Goal: Task Accomplishment & Management: Manage account settings

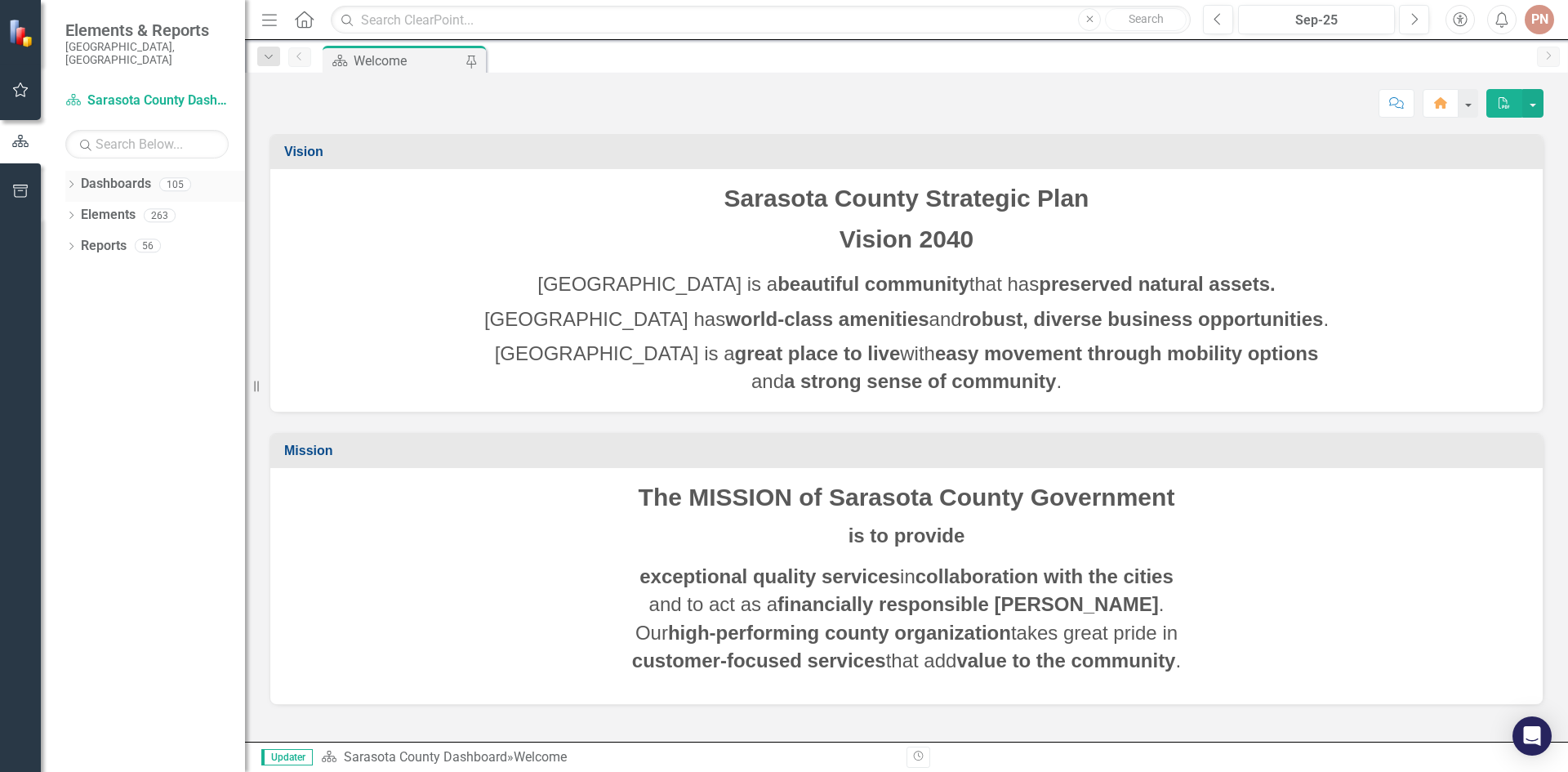
click at [176, 177] on div "105" at bounding box center [175, 184] width 32 height 14
click at [175, 177] on div "105" at bounding box center [175, 184] width 32 height 14
click at [72, 181] on icon "Dropdown" at bounding box center [71, 185] width 12 height 9
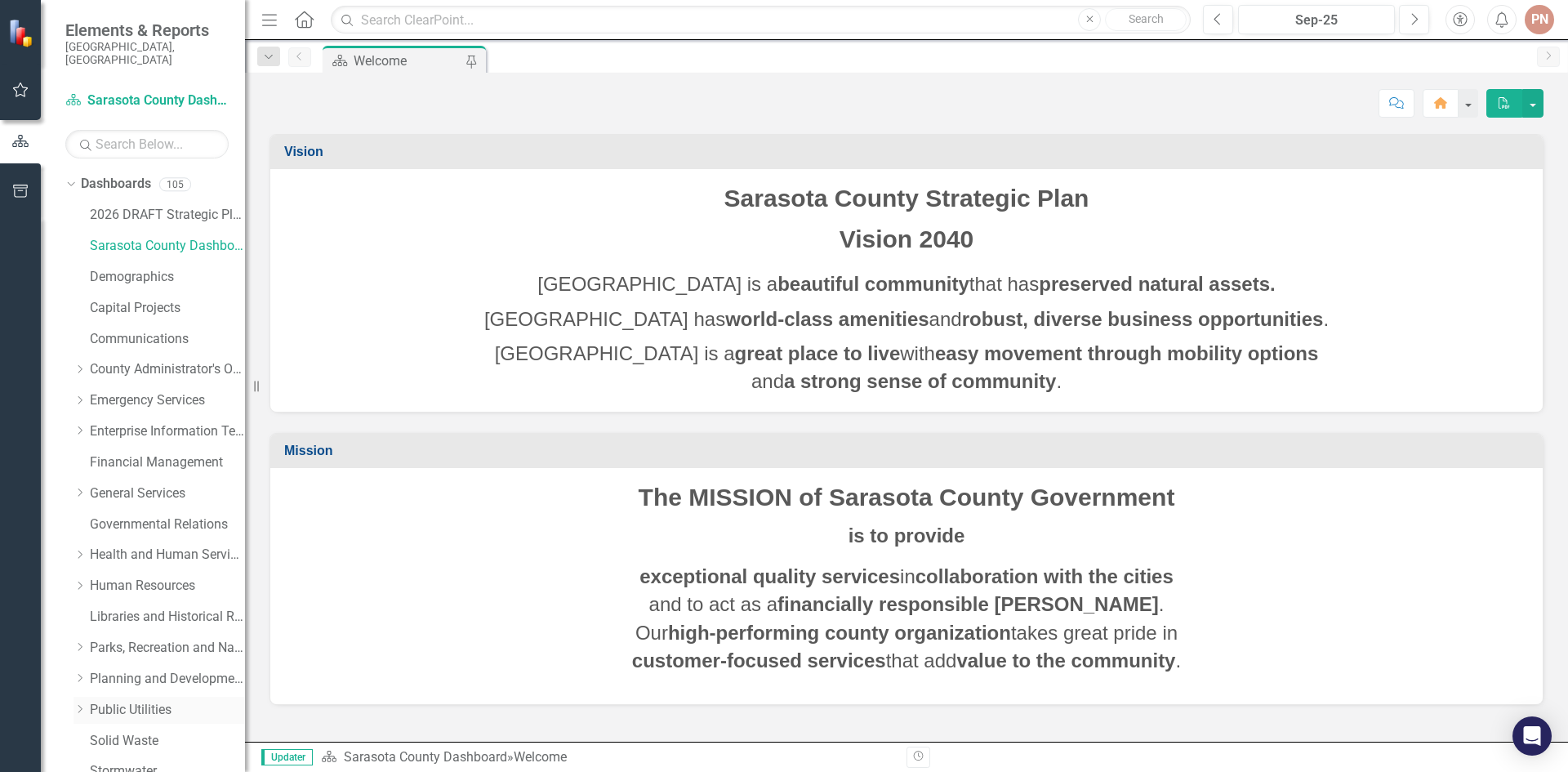
click at [84, 704] on icon "Dropdown" at bounding box center [79, 709] width 12 height 10
click at [112, 732] on link "Utilities" at bounding box center [175, 742] width 139 height 19
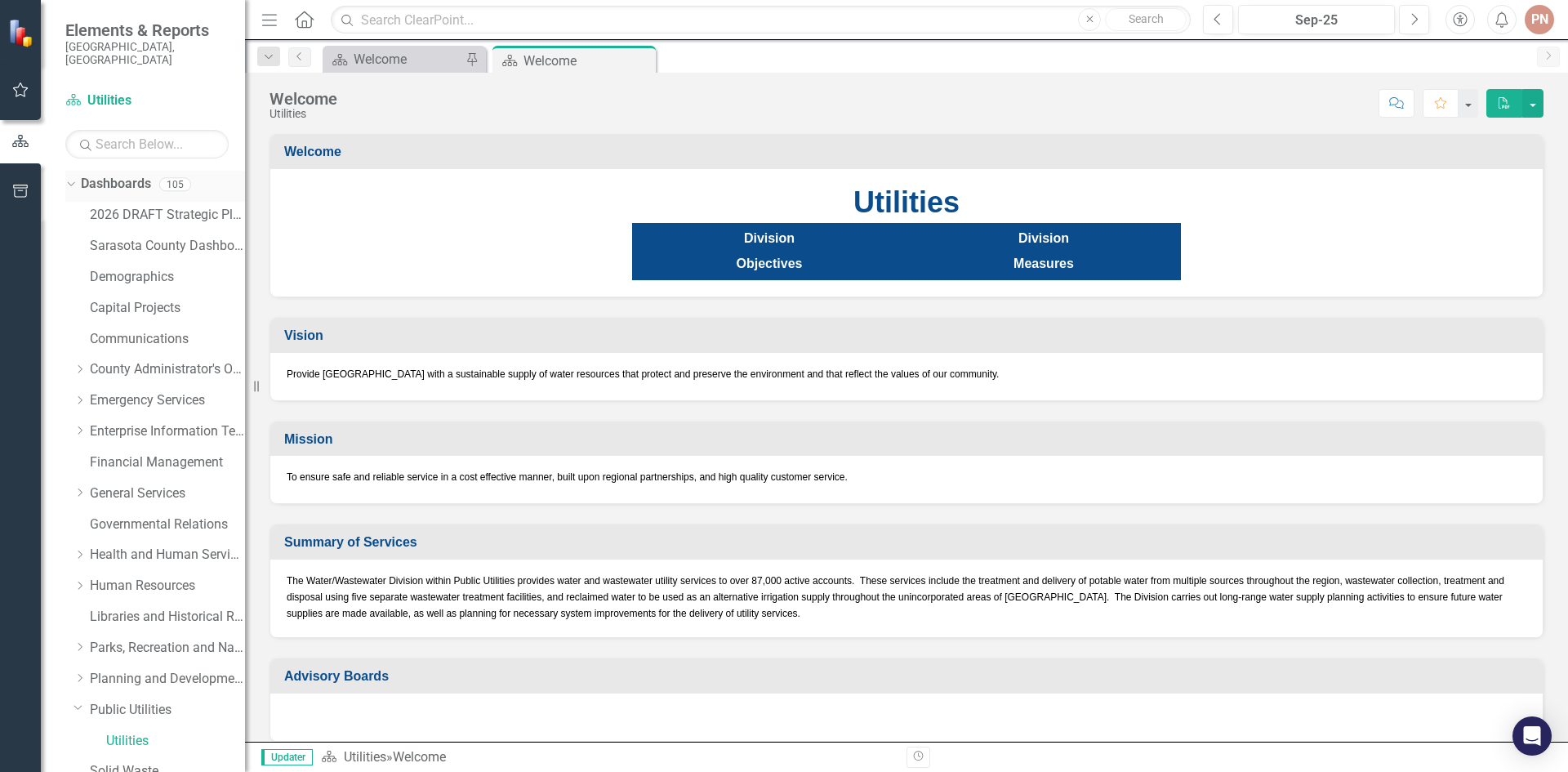
click at [74, 178] on div "Dropdown" at bounding box center [68, 184] width 14 height 12
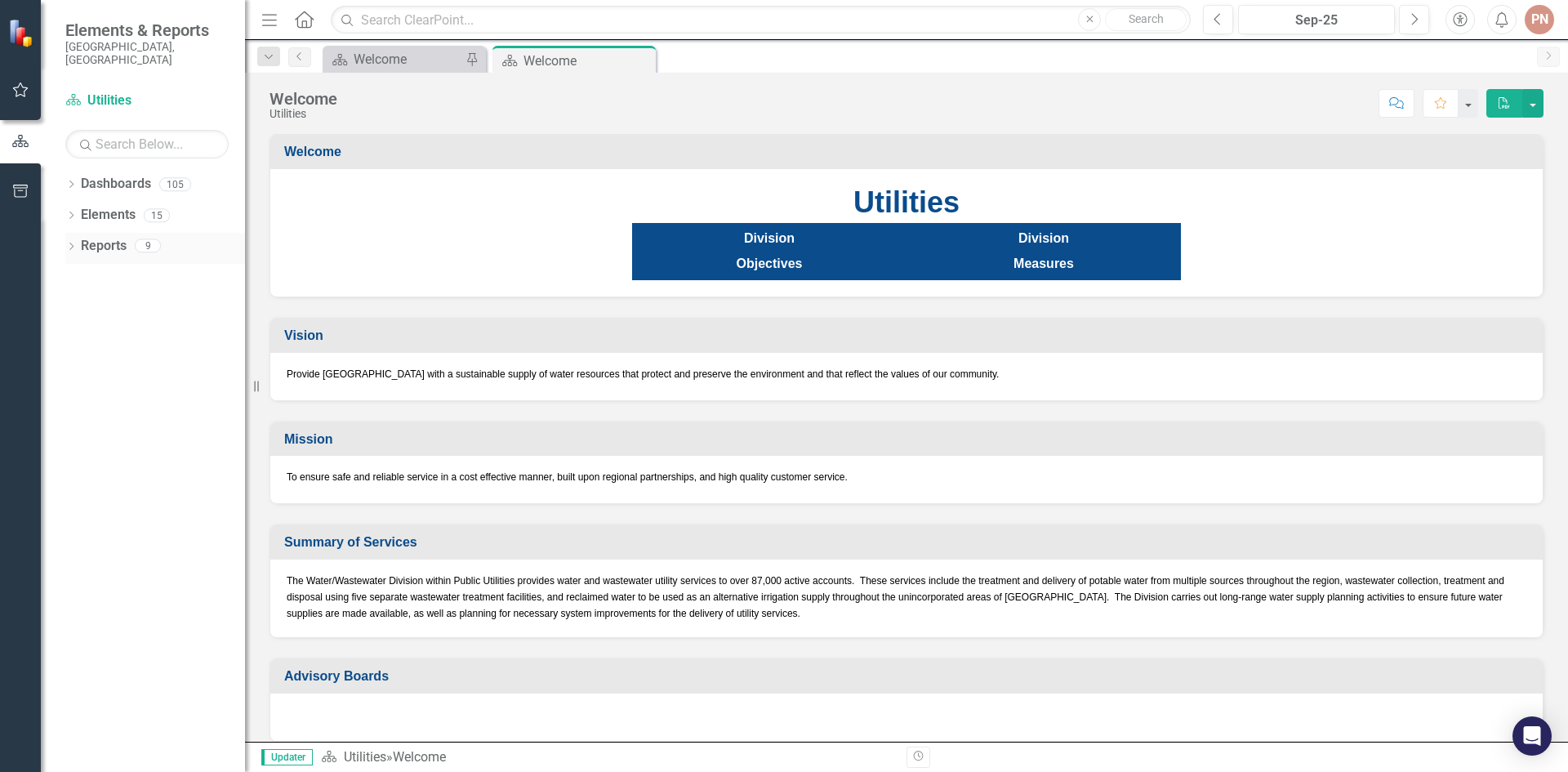
click at [140, 240] on div "9" at bounding box center [148, 246] width 26 height 14
click at [75, 244] on icon "Dropdown" at bounding box center [71, 248] width 12 height 9
click at [77, 423] on icon "Dropdown" at bounding box center [78, 427] width 12 height 9
click at [95, 388] on div "Measures" at bounding box center [166, 395] width 158 height 15
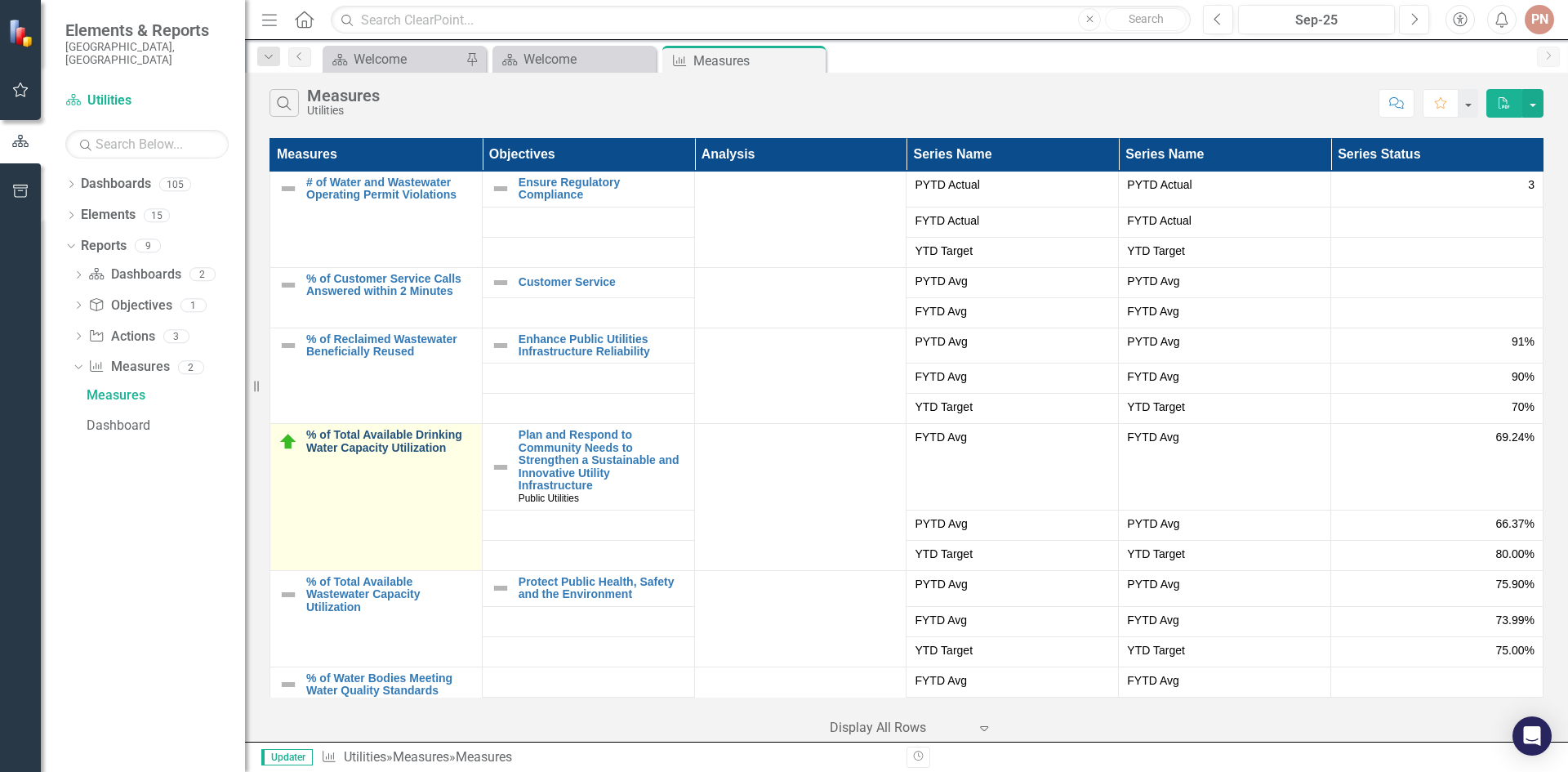
click at [370, 445] on link "% of Total Available Drinking Water Capacity Utilization" at bounding box center [390, 442] width 167 height 26
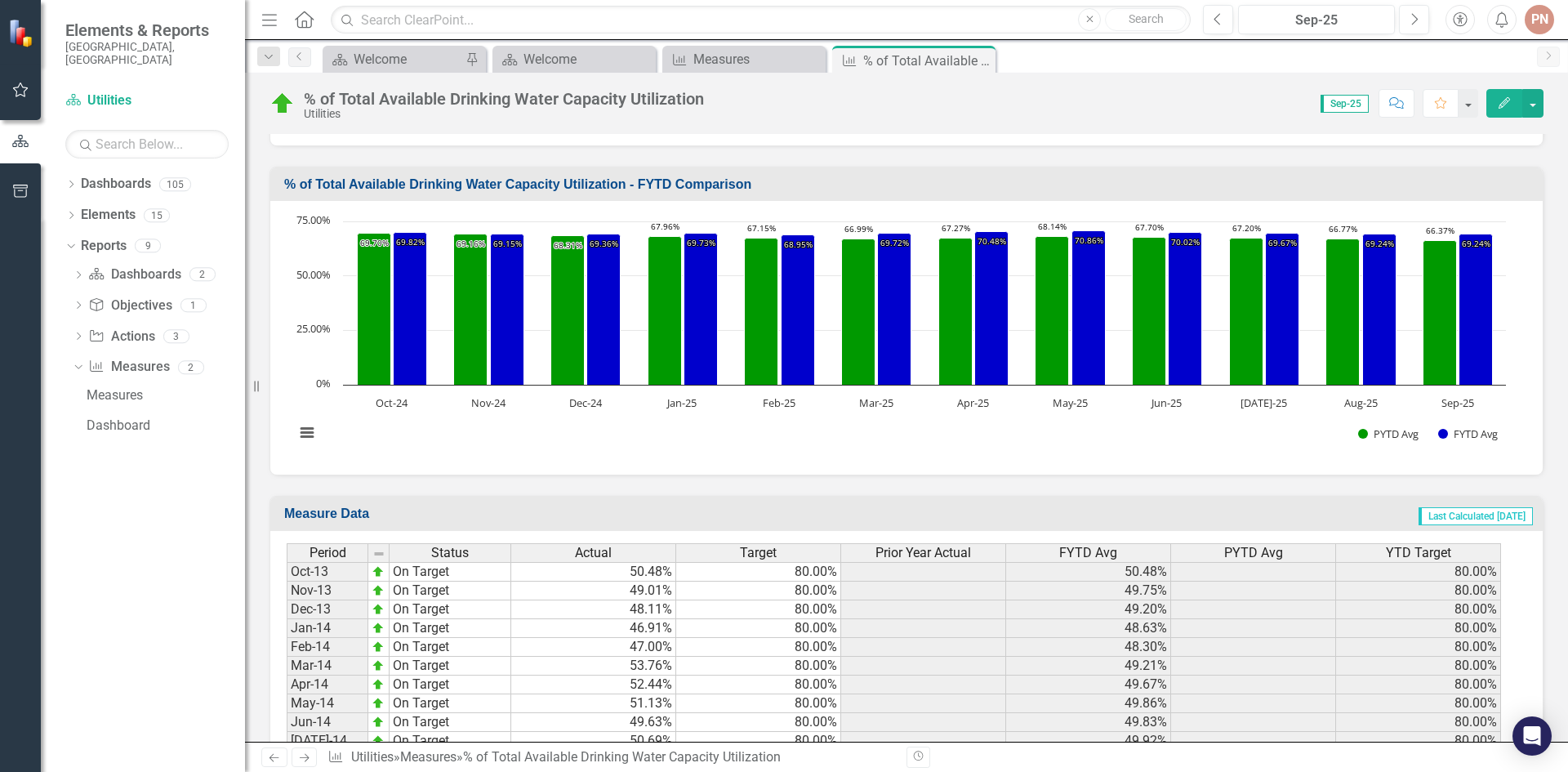
scroll to position [929, 0]
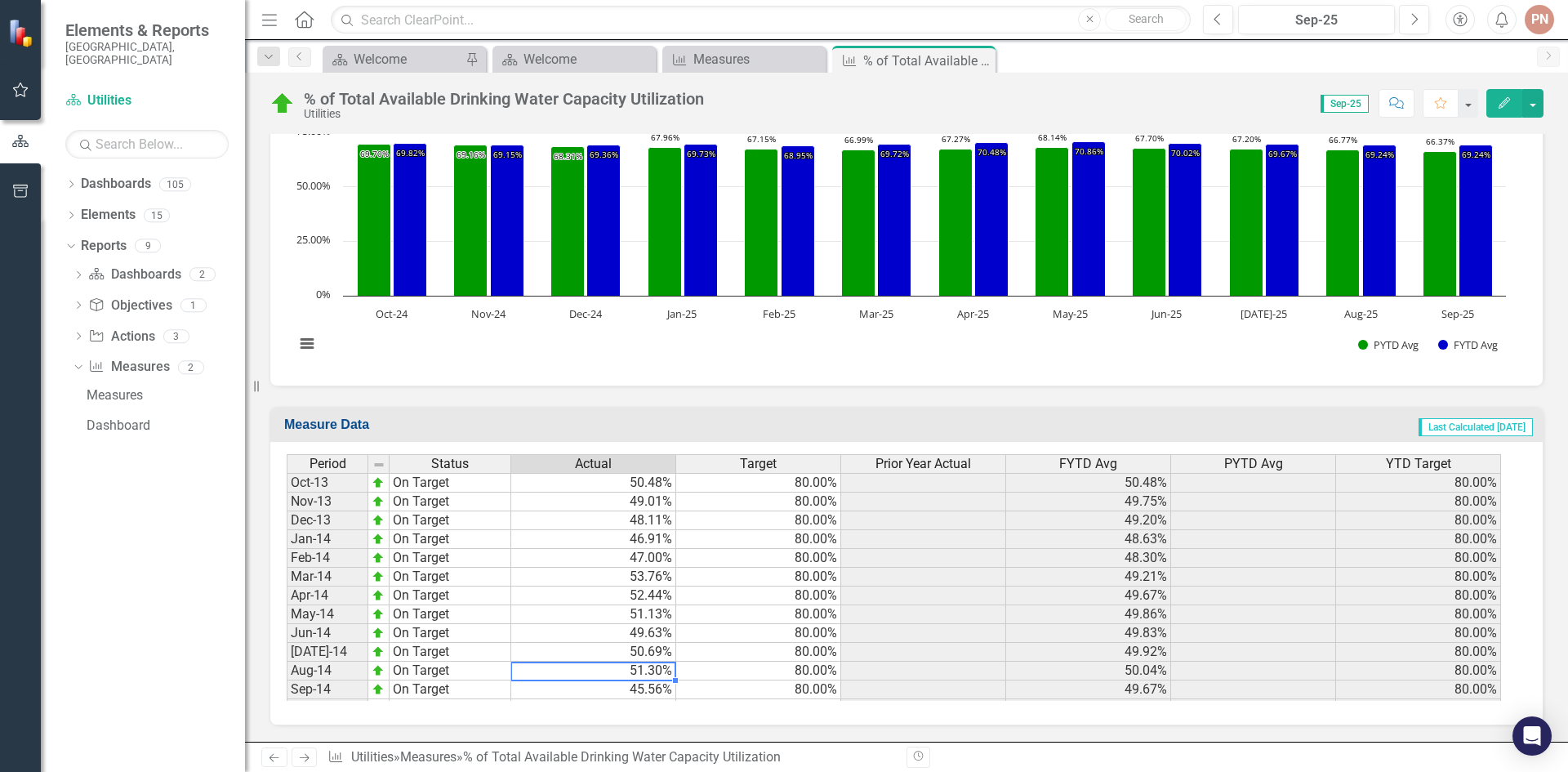
click at [614, 677] on td "51.30%" at bounding box center [594, 671] width 165 height 19
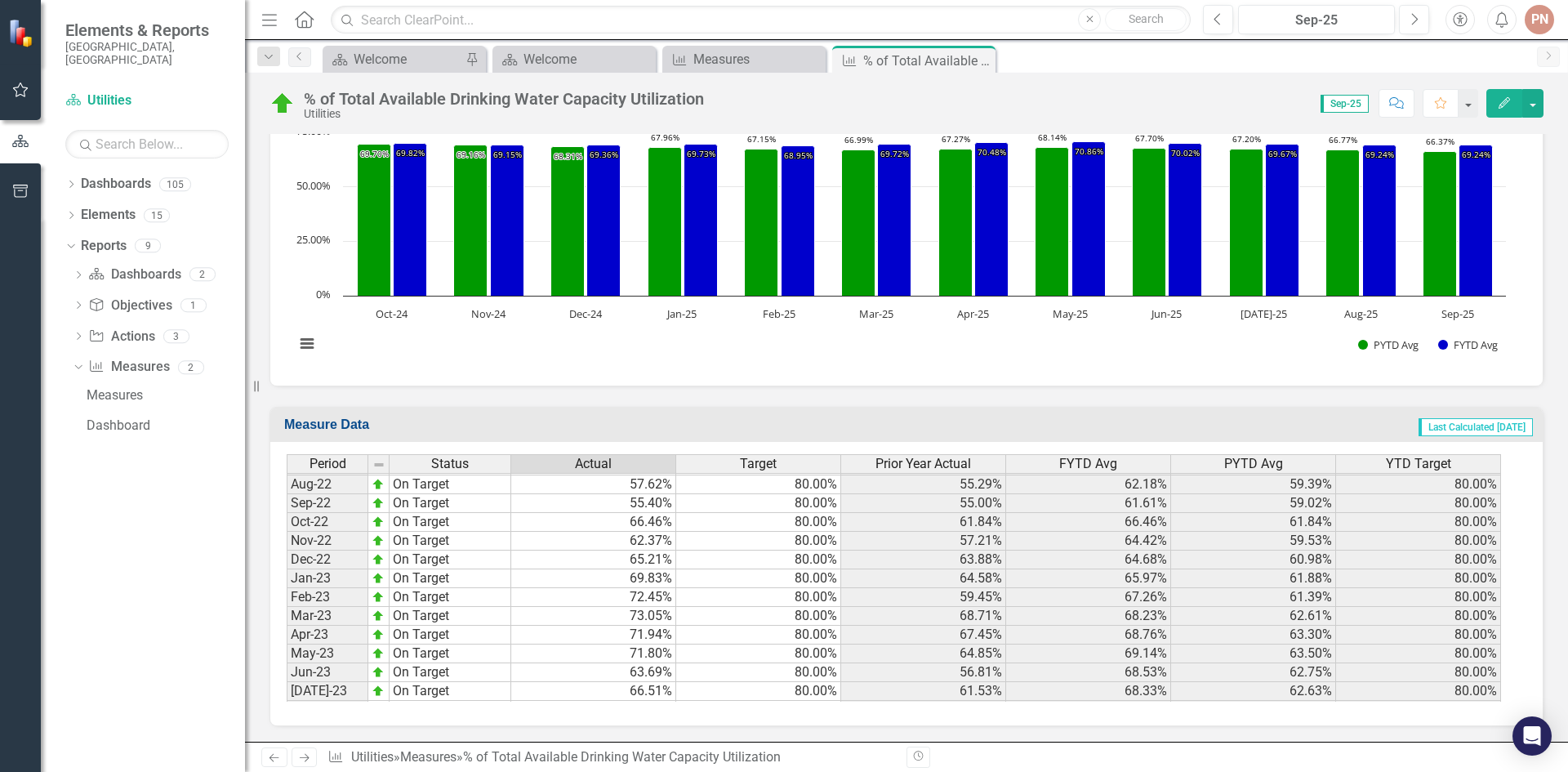
scroll to position [0, 0]
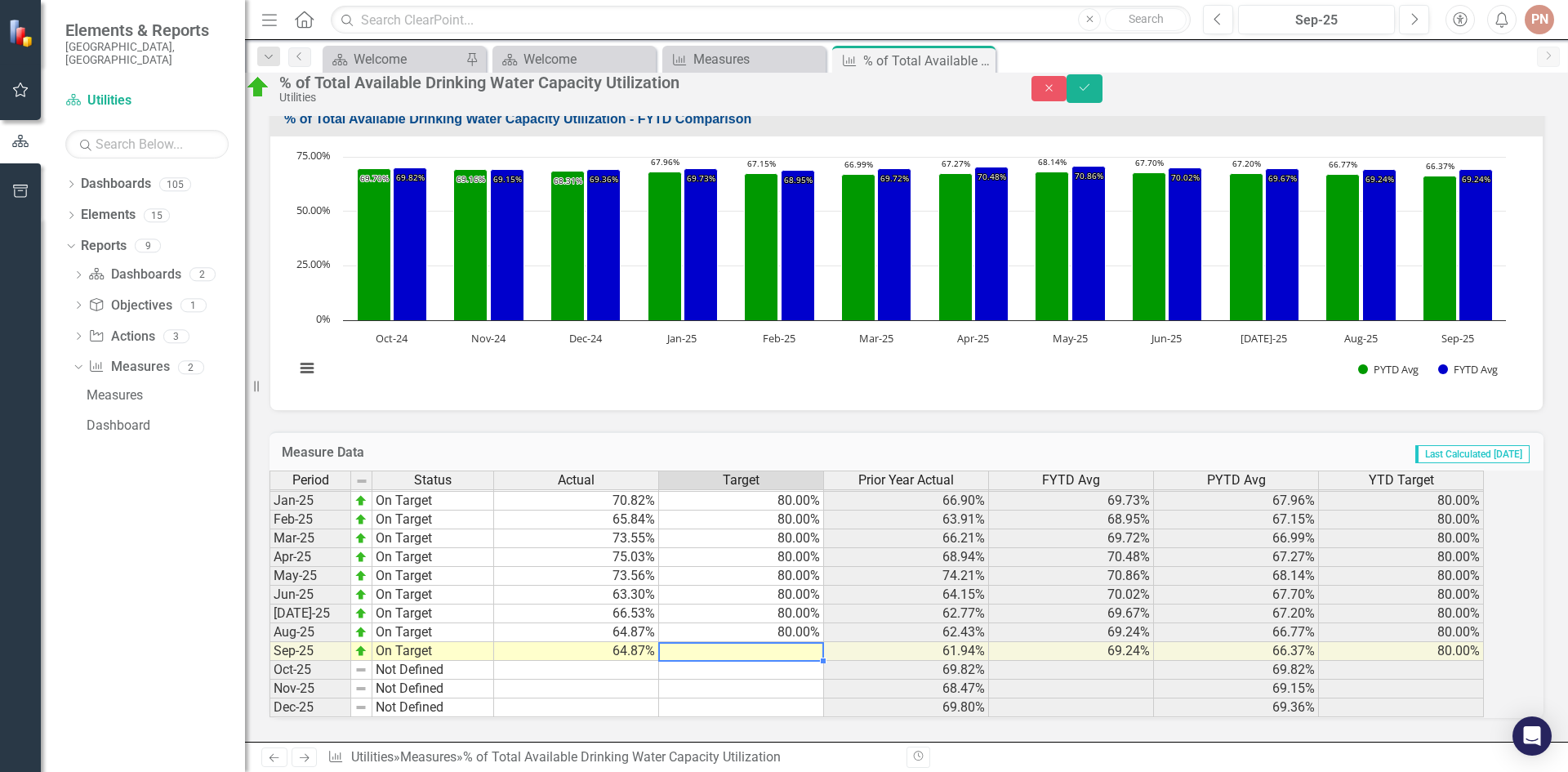
click at [734, 643] on td at bounding box center [741, 652] width 165 height 19
click at [743, 661] on td at bounding box center [741, 670] width 165 height 19
click at [637, 643] on td "64.87%" at bounding box center [576, 652] width 165 height 19
type textarea "63.01"
click at [269, 649] on div "Period Status Actual Target Prior Year Actual FYTD Avg PYTD Avg YTD Target Dec-…" at bounding box center [269, 472] width 0 height 490
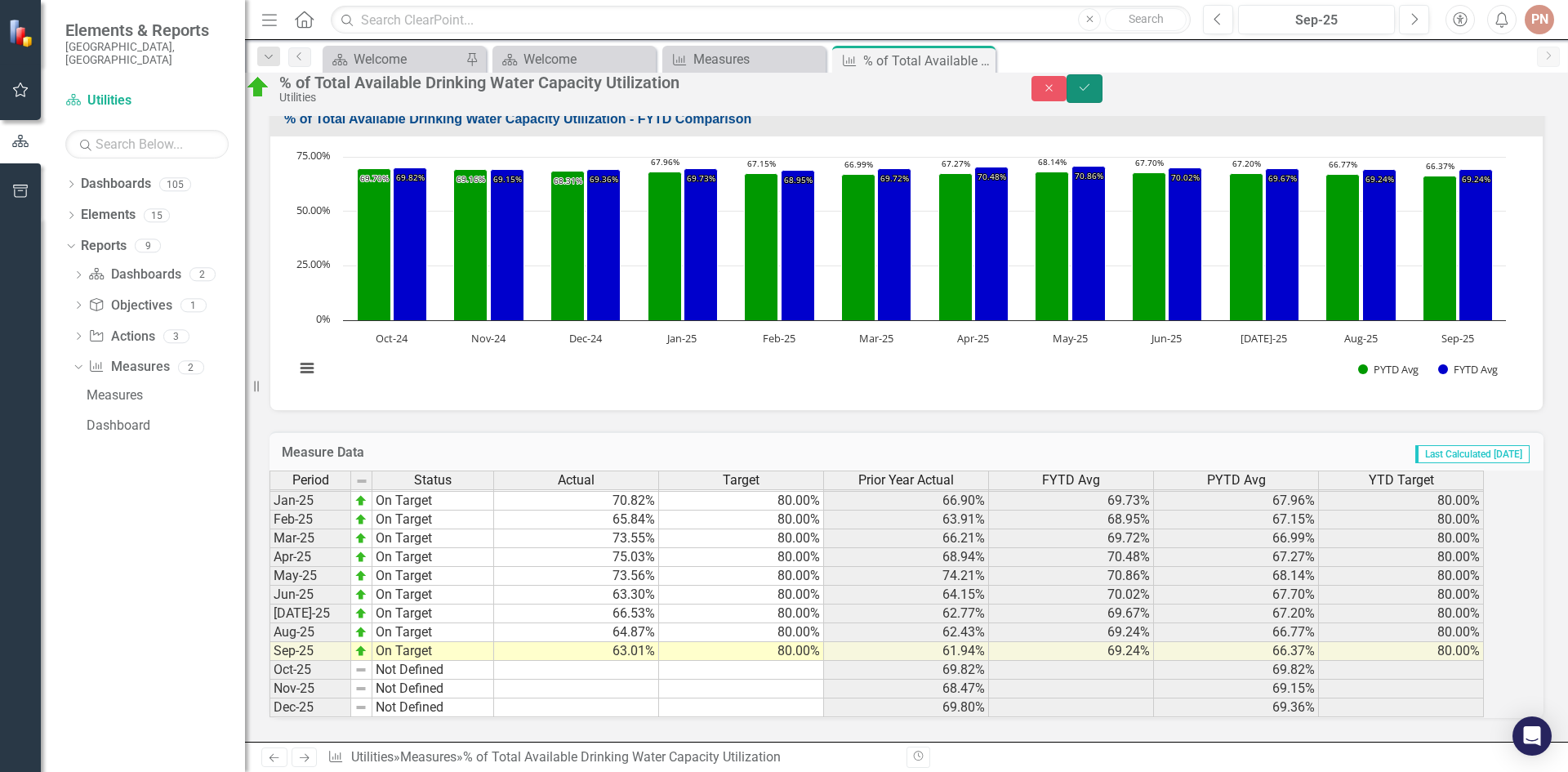
click at [1092, 93] on icon "Save" at bounding box center [1085, 87] width 15 height 12
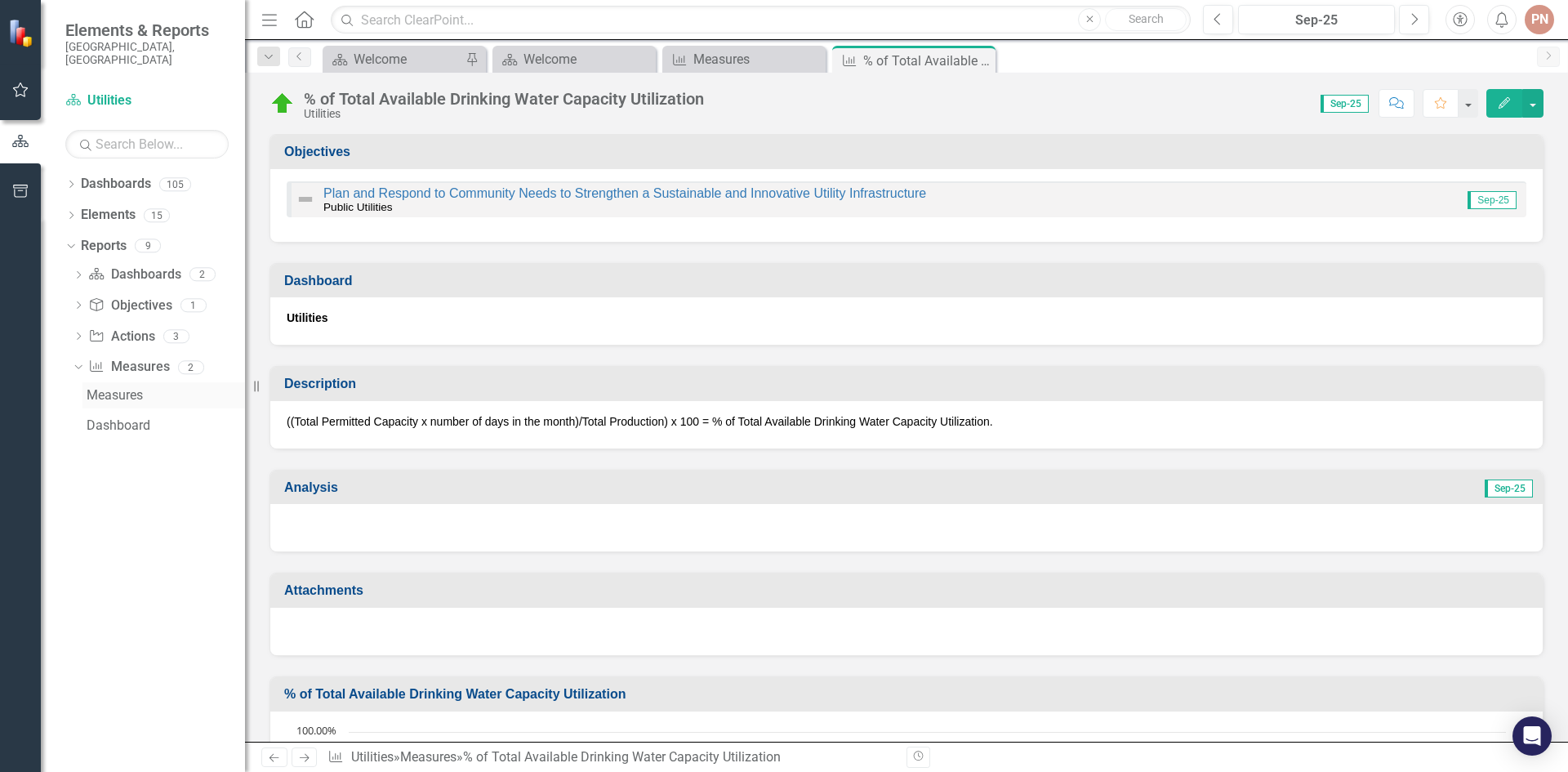
click at [127, 388] on div "Measures" at bounding box center [166, 395] width 158 height 15
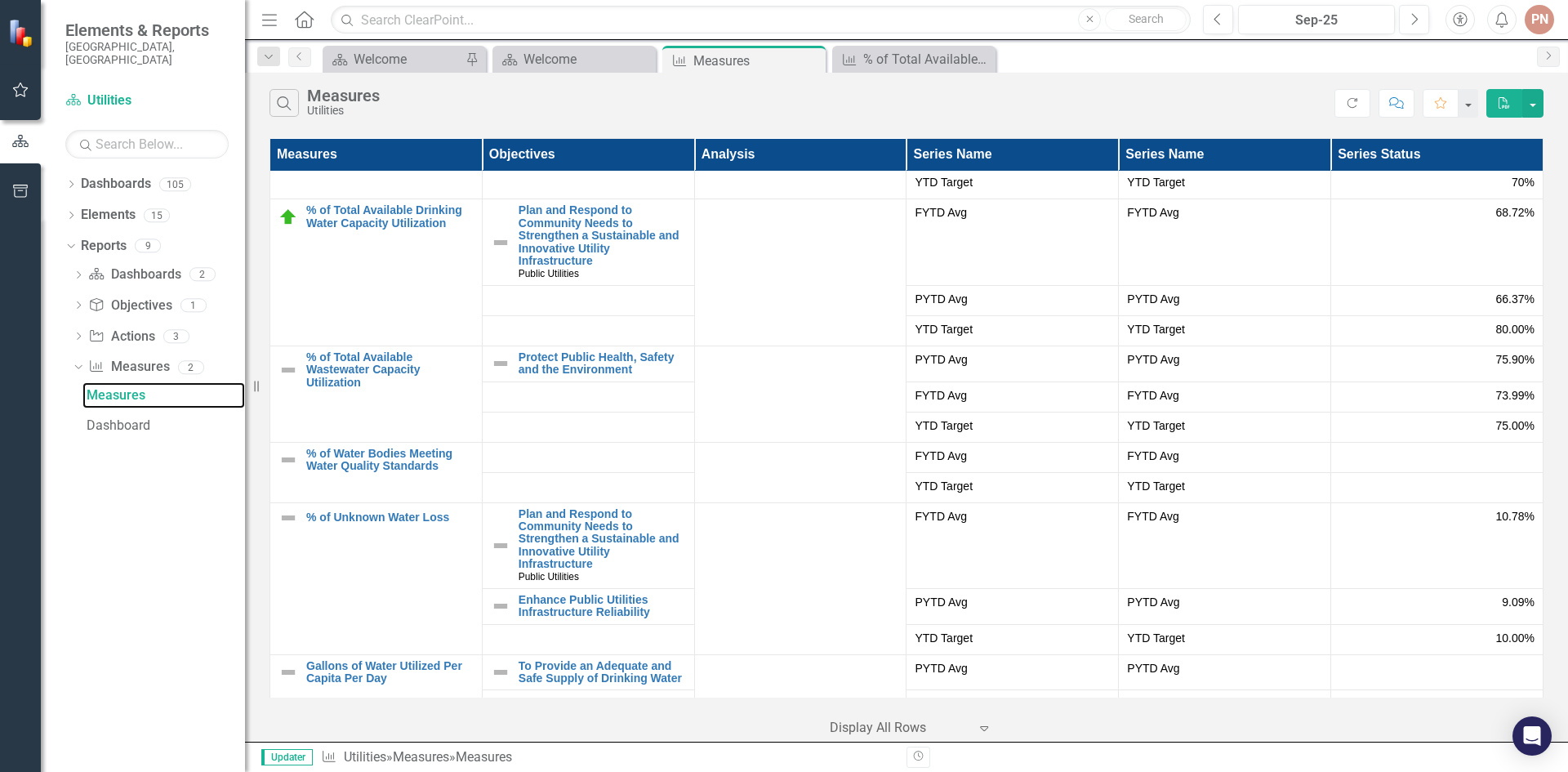
scroll to position [232, 0]
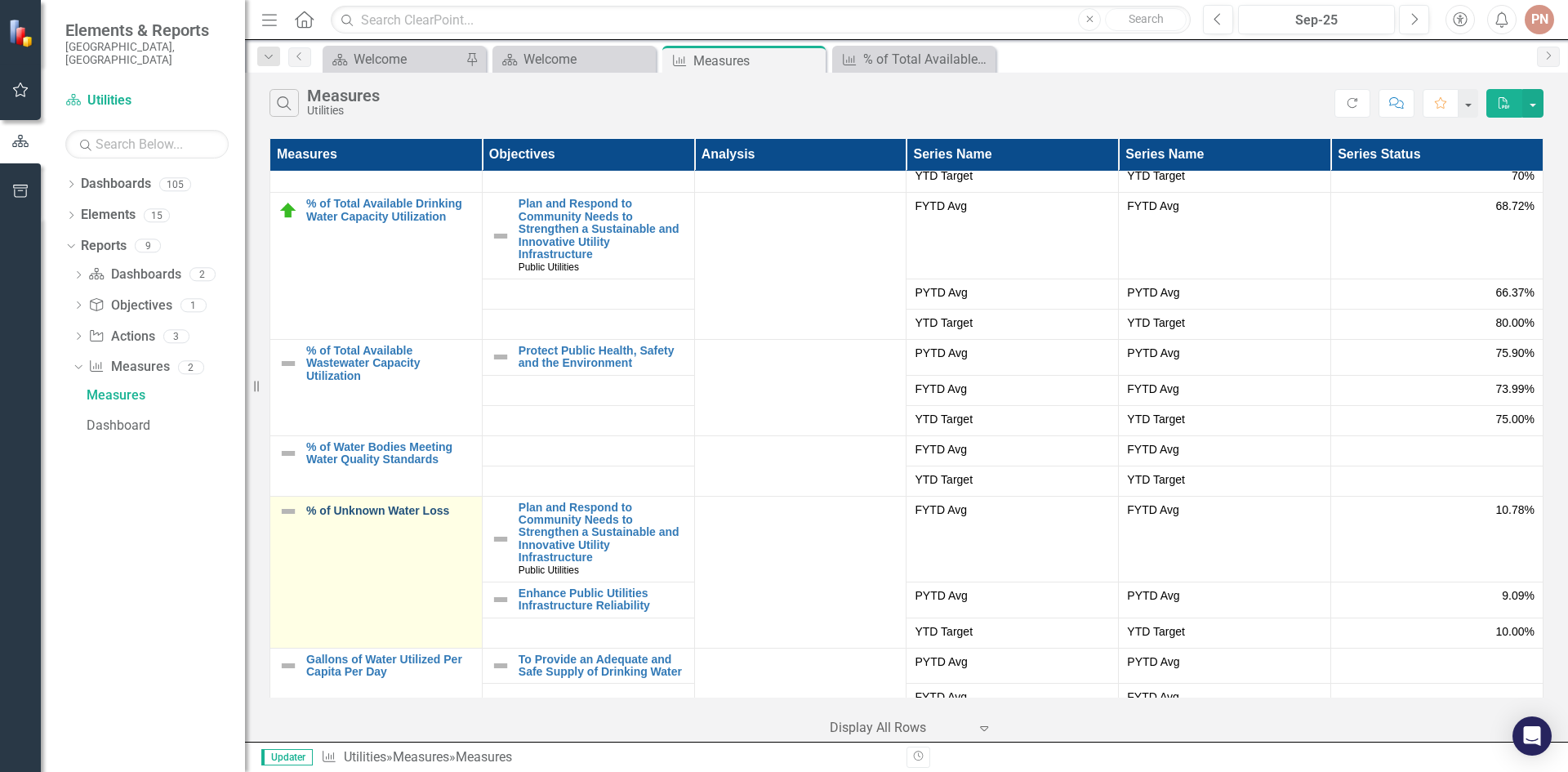
click at [359, 510] on link "% of Unknown Water Loss" at bounding box center [390, 511] width 167 height 12
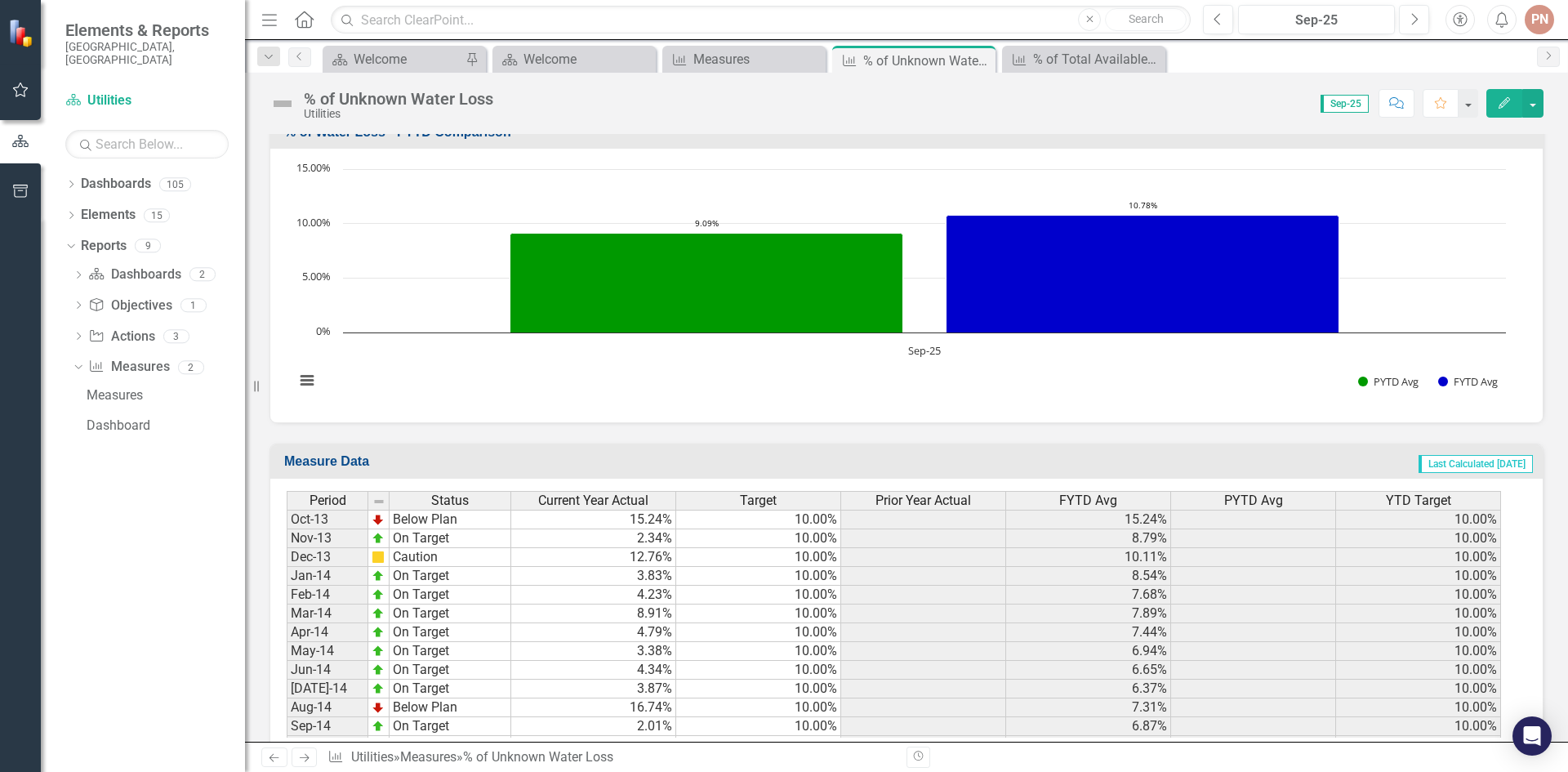
scroll to position [987, 0]
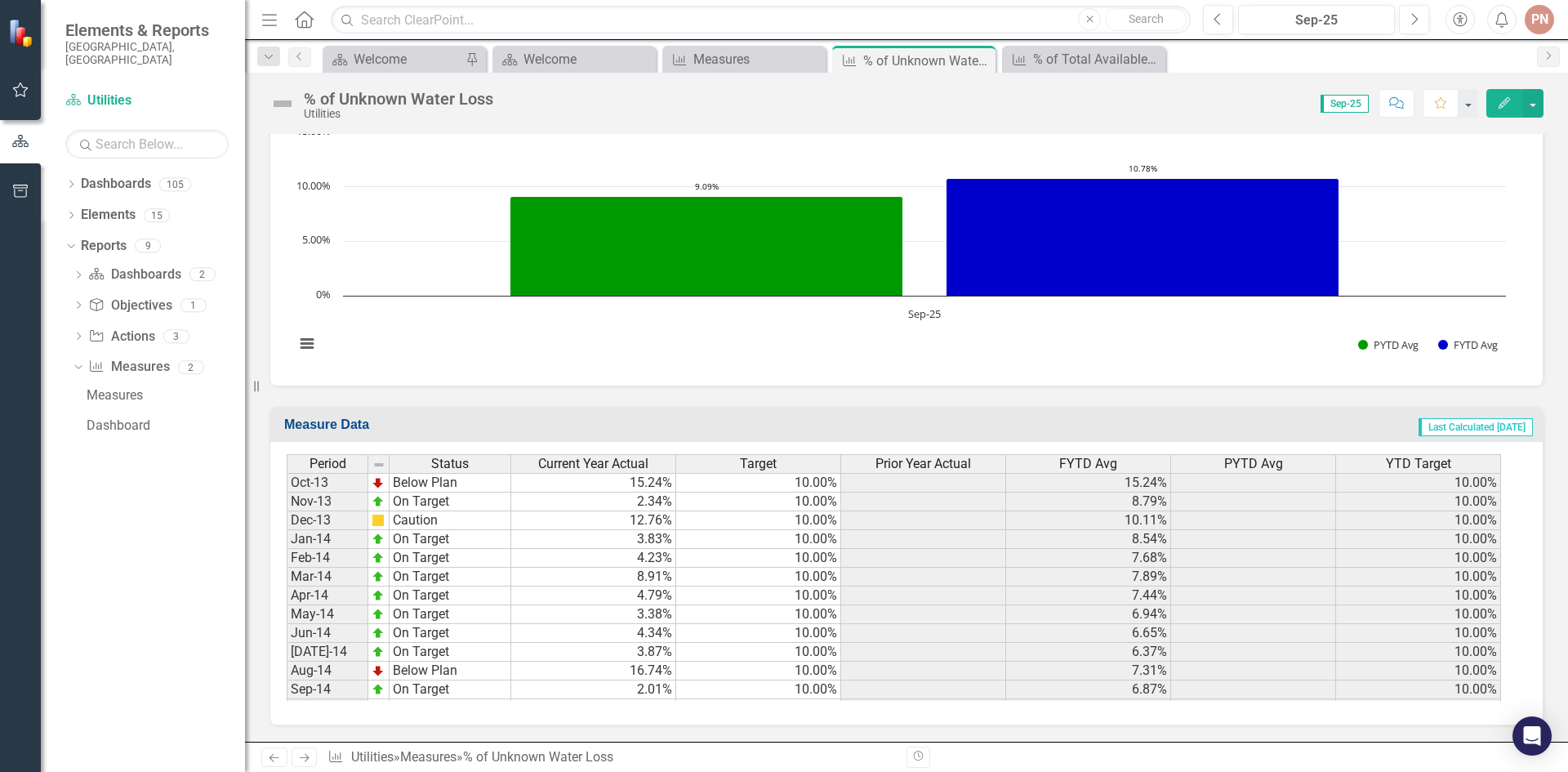
click at [287, 642] on div "Period Status Current Year Actual Target Prior Year Actual FYTD Avg PYTD Avg YT…" at bounding box center [287, 595] width 0 height 283
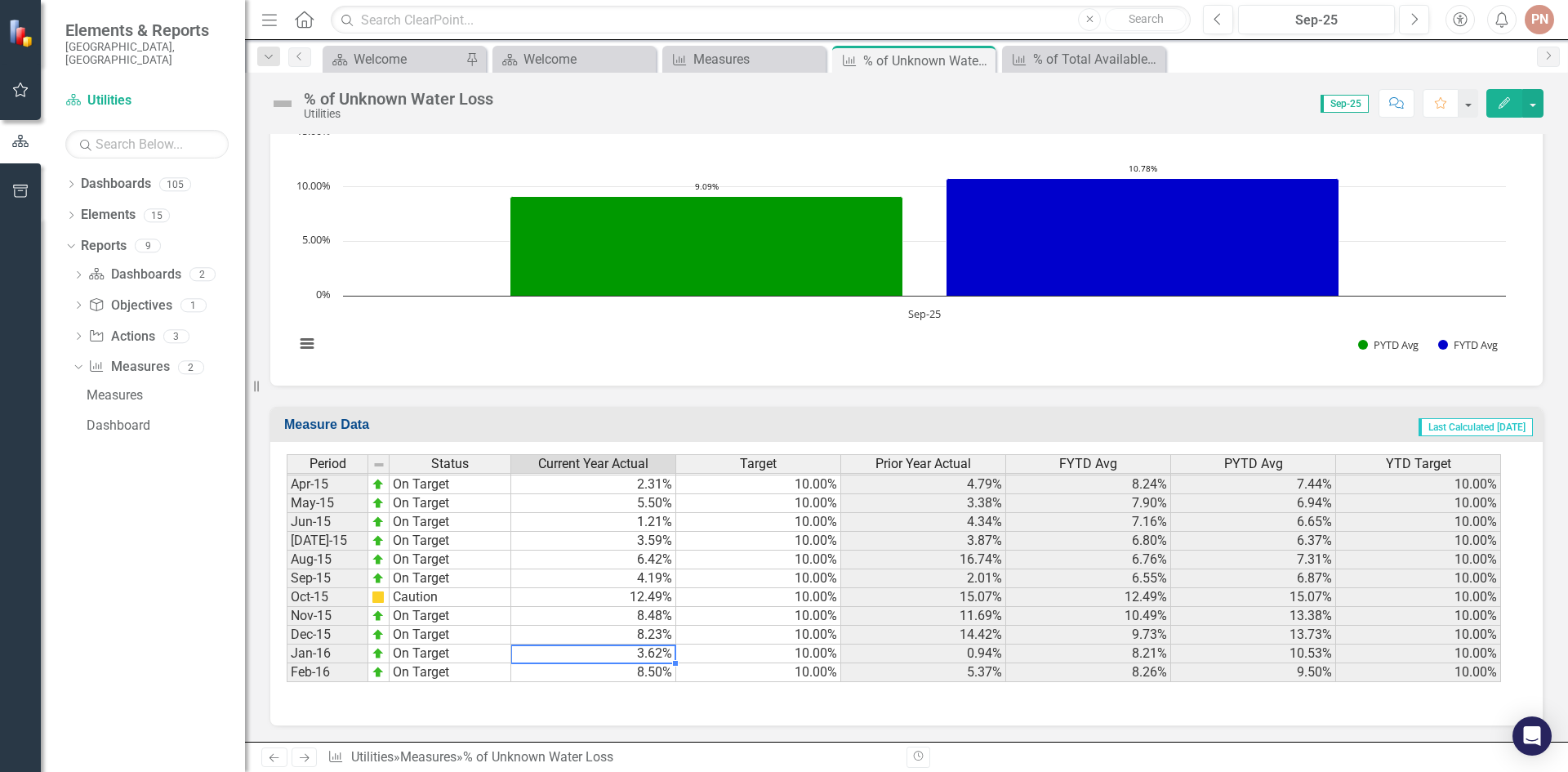
scroll to position [432, 0]
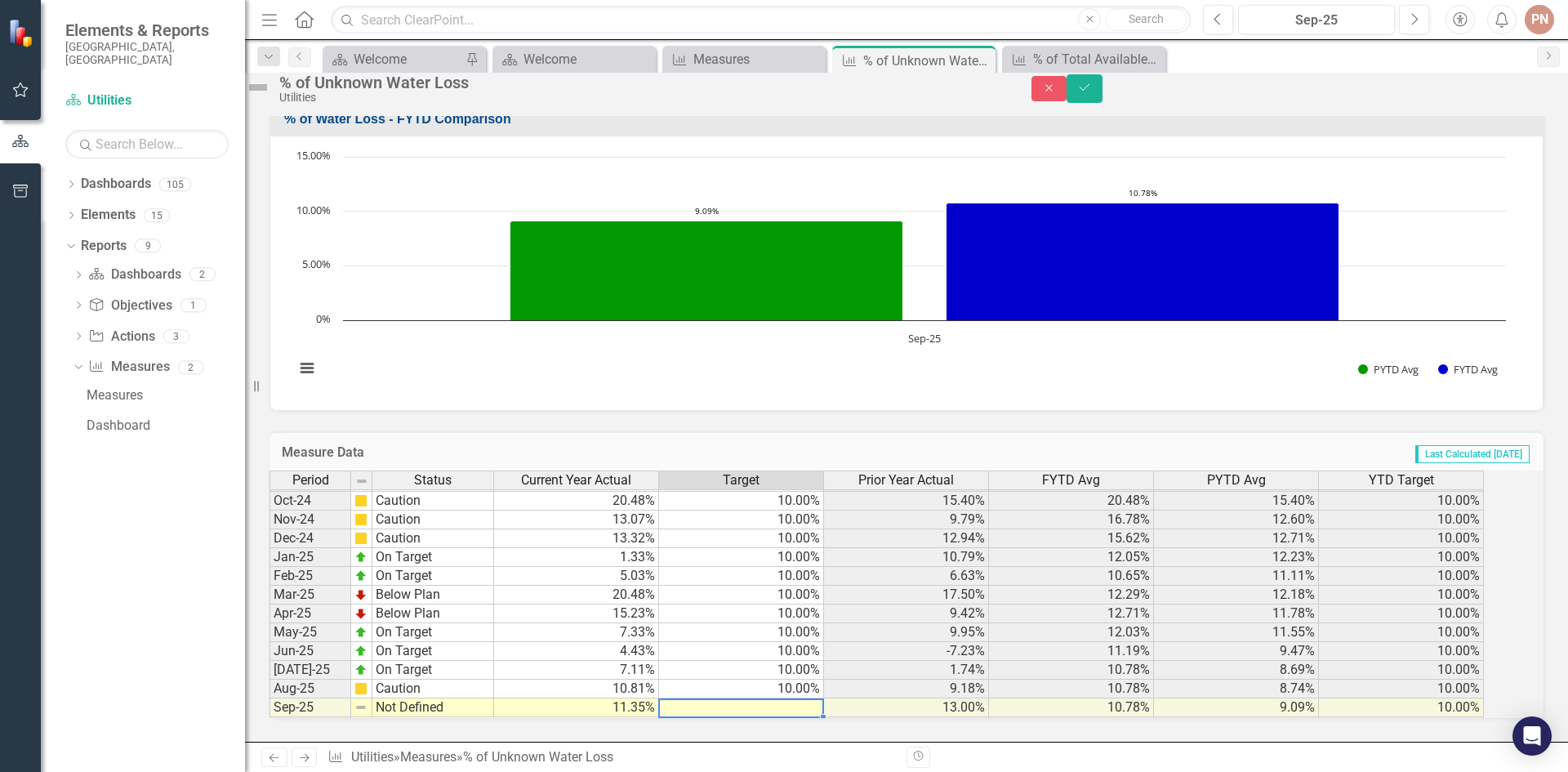
click at [269, 690] on div "Period Status Current Year Actual Target Prior Year Actual FYTD Avg PYTD Avg YT…" at bounding box center [269, 500] width 0 height 546
type textarea "10"
click at [580, 699] on td "11.35%" at bounding box center [576, 708] width 165 height 19
click at [439, 699] on td "Not Defined" at bounding box center [433, 708] width 122 height 19
click at [450, 699] on td "Not Defined" at bounding box center [433, 708] width 122 height 19
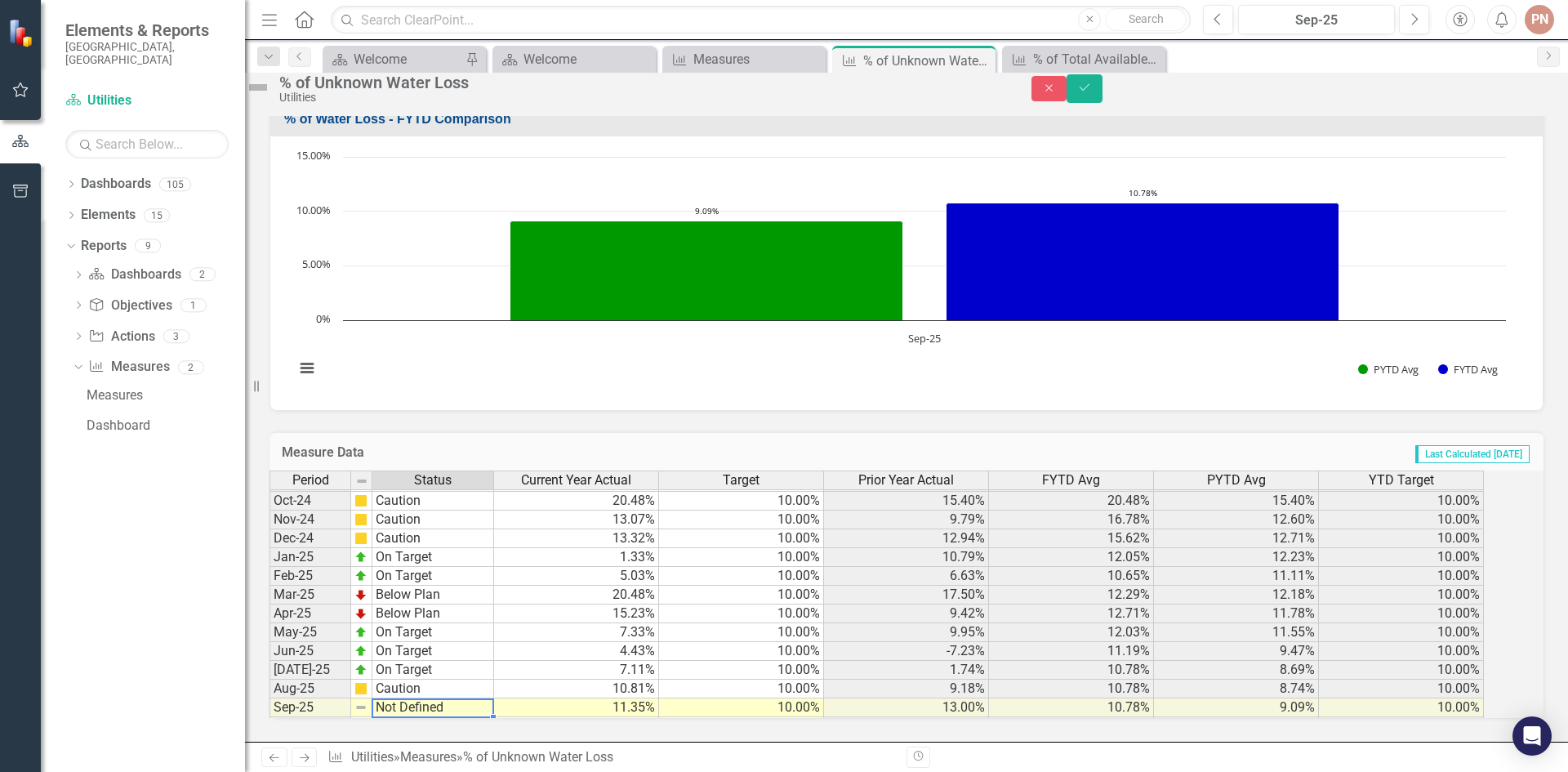
click at [450, 699] on td "Not Defined" at bounding box center [433, 708] width 122 height 19
click at [424, 616] on div "Period Status Current Year Actual Target Prior Year Actual FYTD Avg PYTD Avg YT…" at bounding box center [884, 594] width 1230 height 247
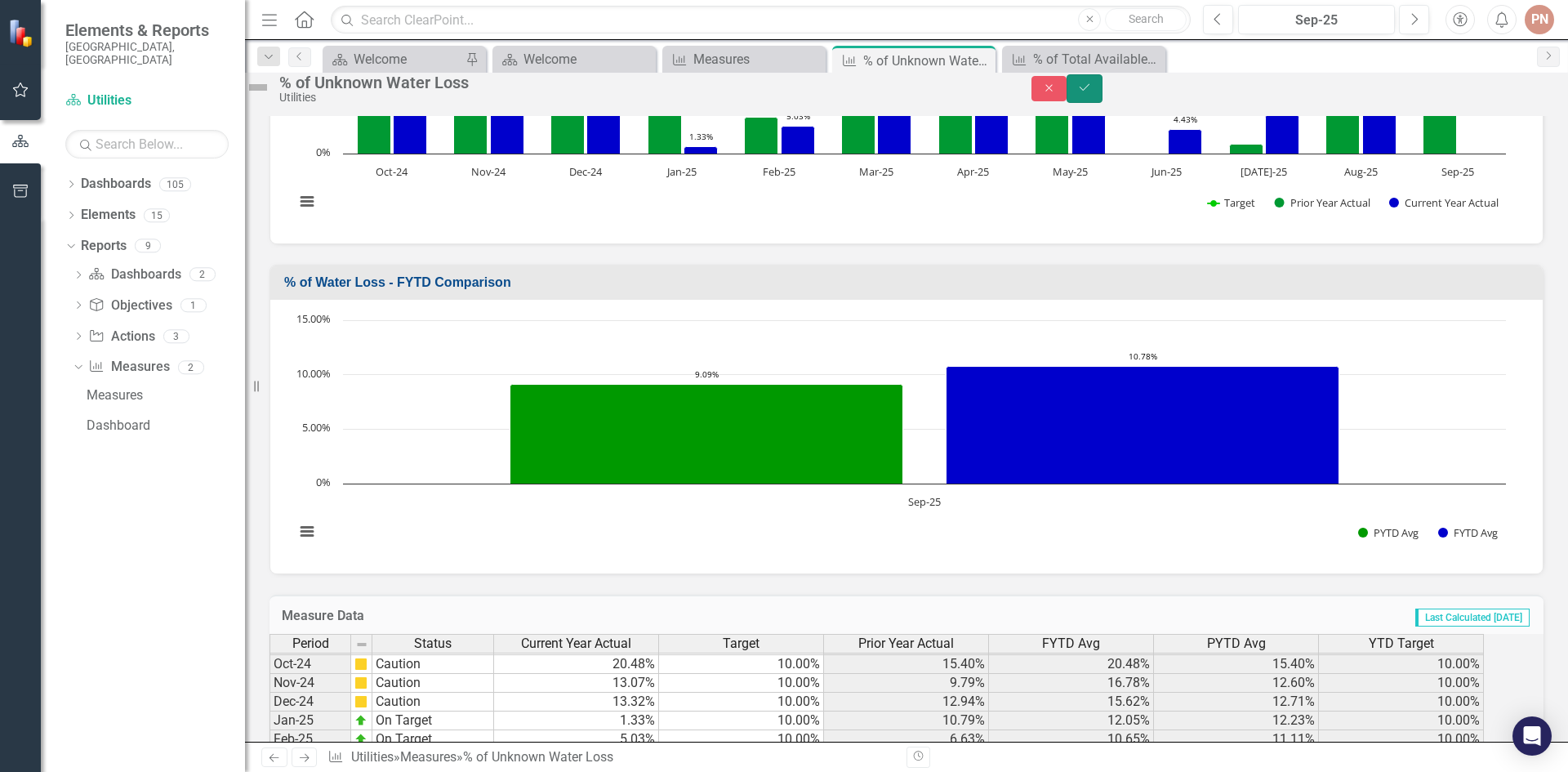
click at [1092, 93] on icon "Save" at bounding box center [1085, 87] width 15 height 12
